Goal: Book appointment/travel/reservation

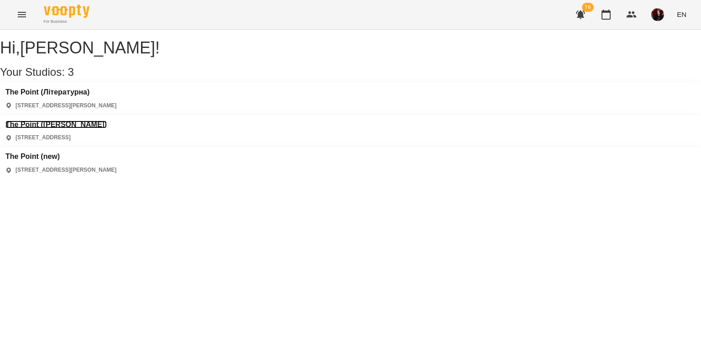
click at [107, 120] on h3 "The Point ([PERSON_NAME])" at bounding box center [55, 124] width 101 height 8
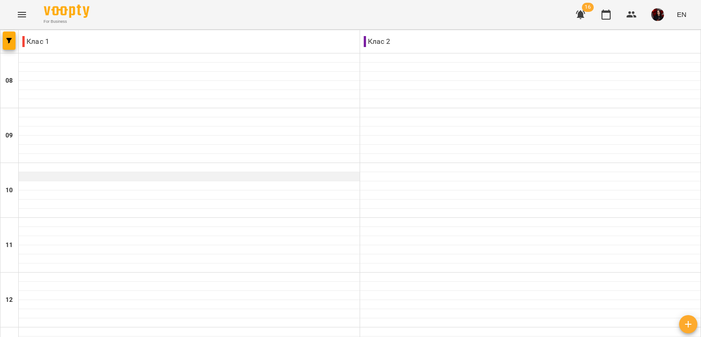
scroll to position [407, 0]
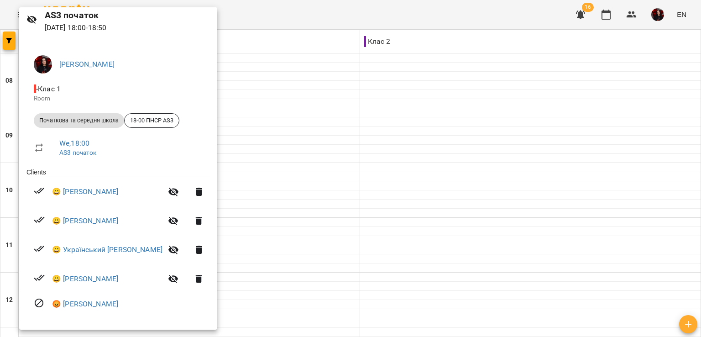
scroll to position [0, 0]
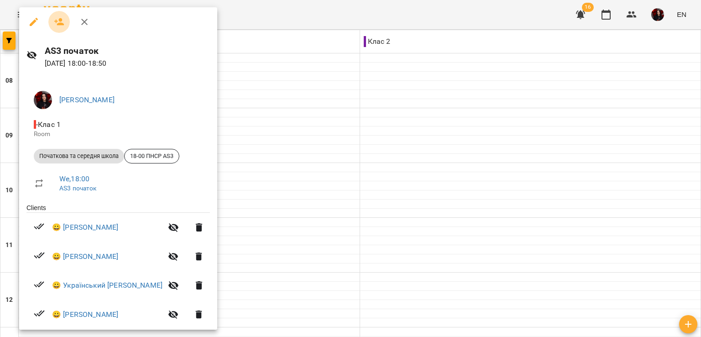
click at [58, 20] on icon "button" at bounding box center [59, 21] width 10 height 7
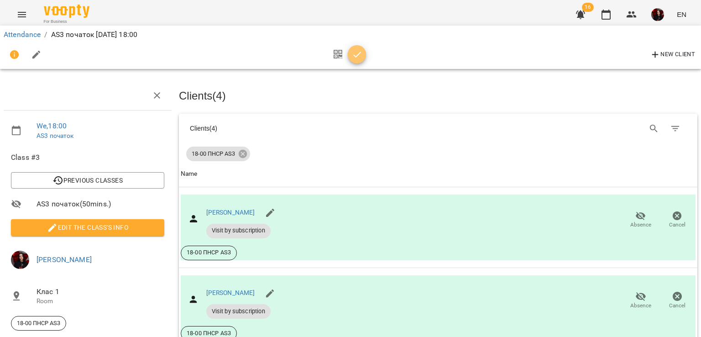
click at [350, 55] on span "button" at bounding box center [357, 54] width 18 height 11
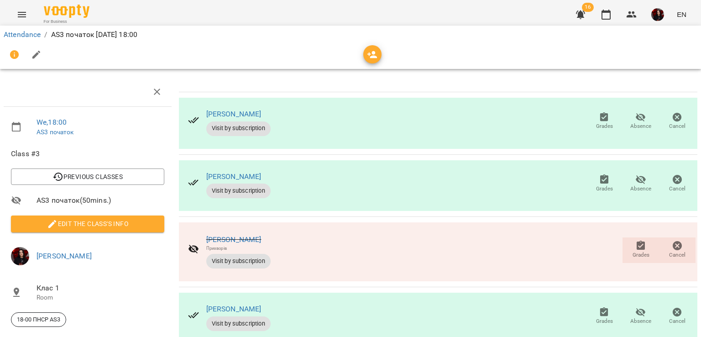
scroll to position [92, 0]
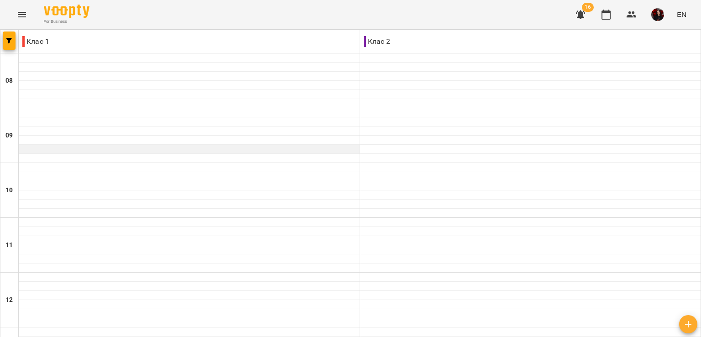
scroll to position [408, 0]
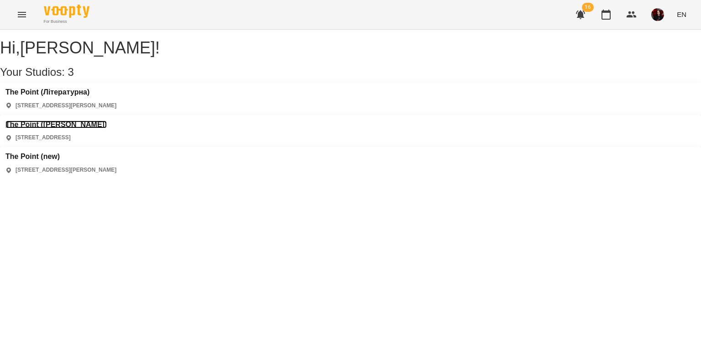
click at [107, 120] on h3 "The Point ([PERSON_NAME])" at bounding box center [55, 124] width 101 height 8
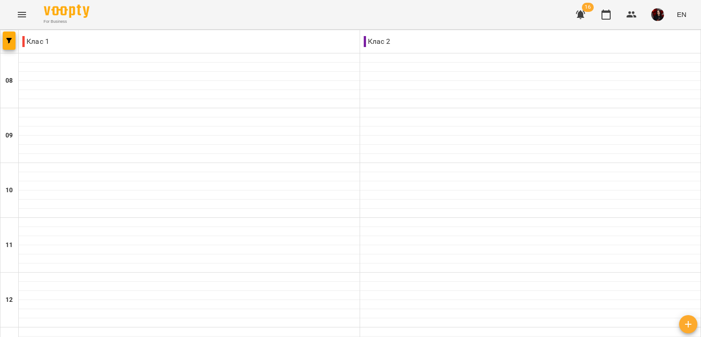
scroll to position [404, 0]
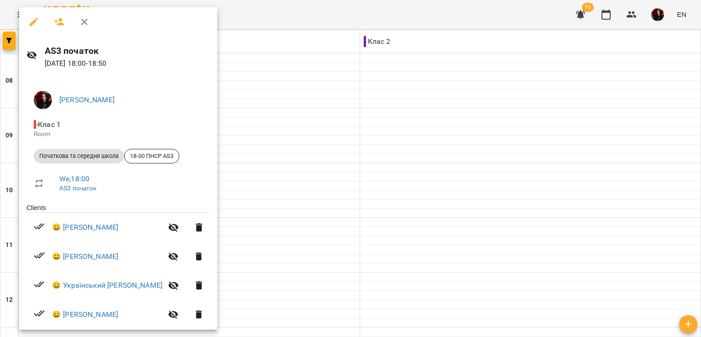
scroll to position [37, 0]
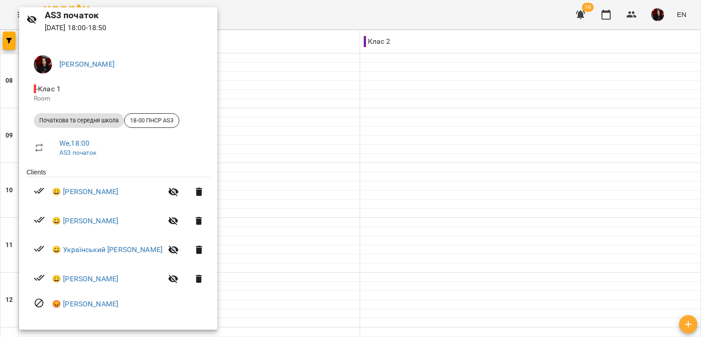
click at [305, 112] on div at bounding box center [350, 168] width 701 height 337
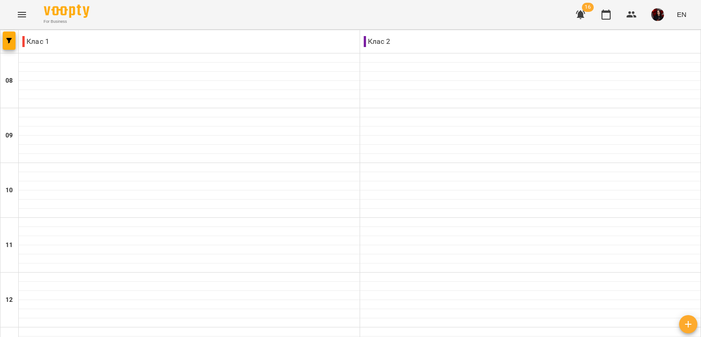
type input "**********"
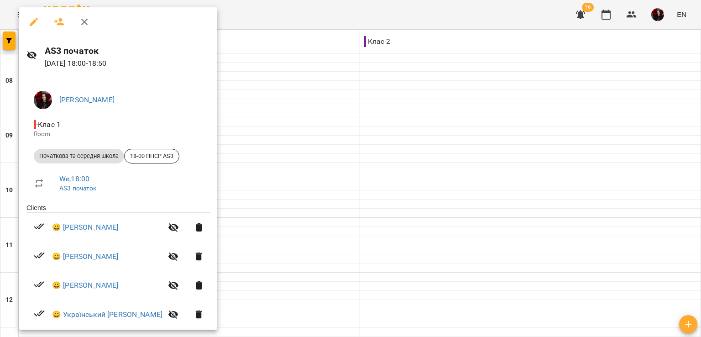
scroll to position [73, 0]
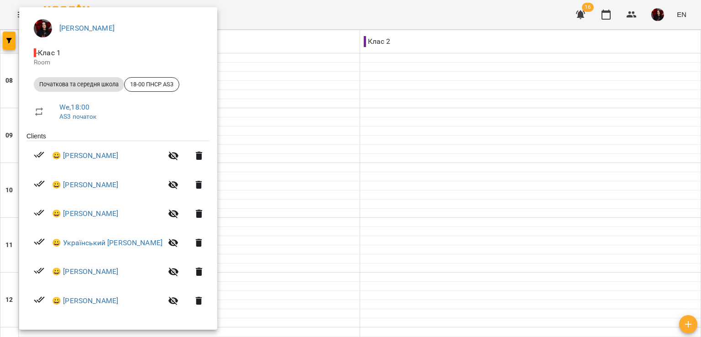
click at [494, 185] on div at bounding box center [350, 168] width 701 height 337
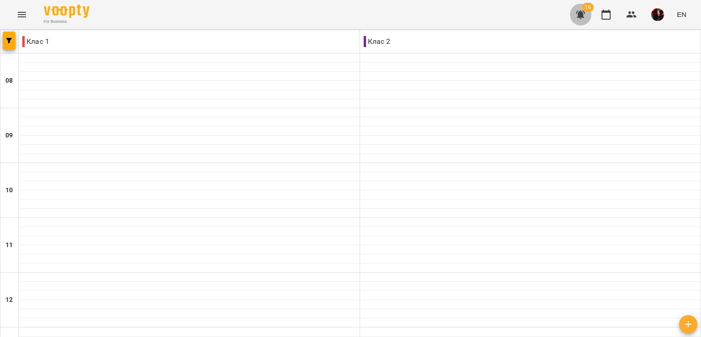
click at [584, 14] on icon "button" at bounding box center [580, 14] width 9 height 9
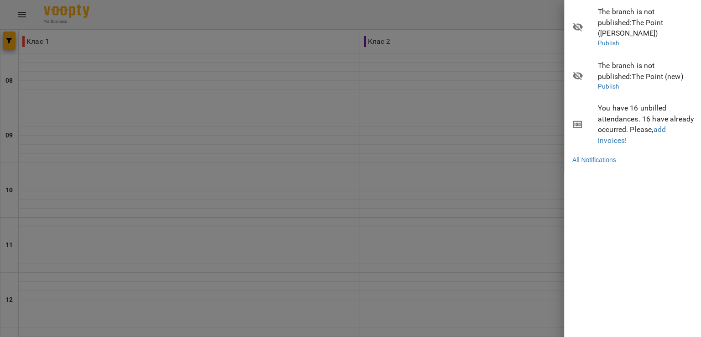
click at [511, 64] on div at bounding box center [350, 168] width 701 height 337
